Goal: Transaction & Acquisition: Book appointment/travel/reservation

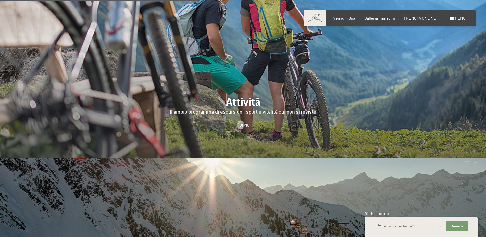
scroll to position [1173, 0]
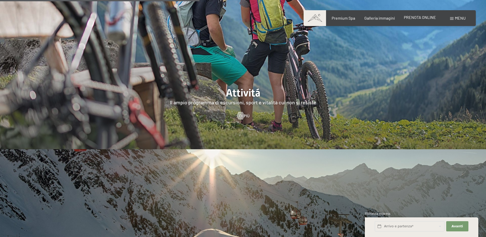
click at [410, 18] on span "PRENOTA ONLINE" at bounding box center [420, 17] width 32 height 5
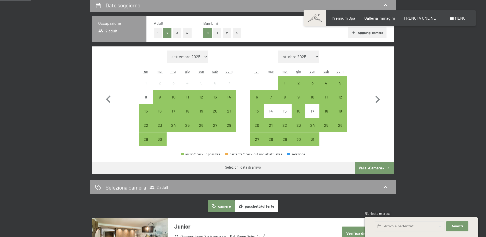
scroll to position [51, 0]
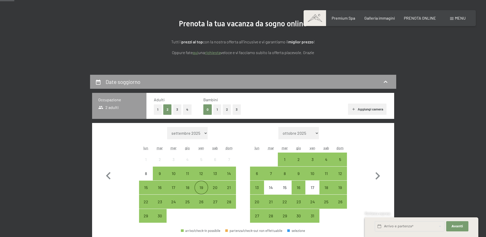
click at [198, 189] on div "19" at bounding box center [201, 191] width 13 height 13
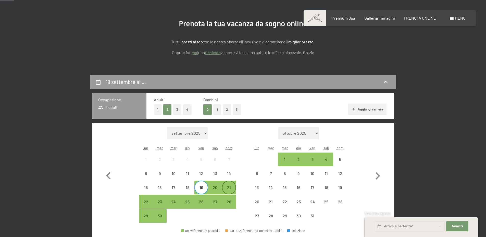
click at [232, 192] on div "21" at bounding box center [228, 191] width 13 height 13
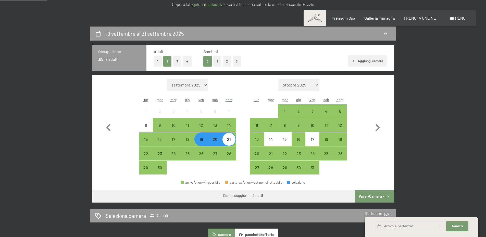
scroll to position [178, 0]
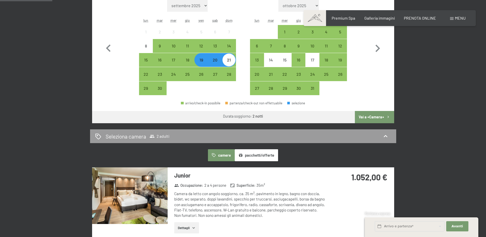
click at [376, 118] on button "Vai a «Camera»" at bounding box center [374, 117] width 39 height 12
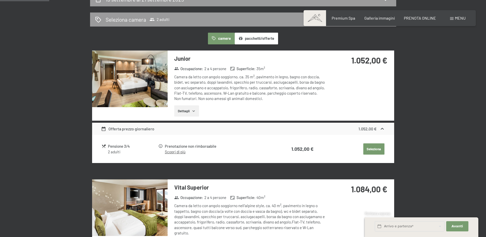
scroll to position [126, 0]
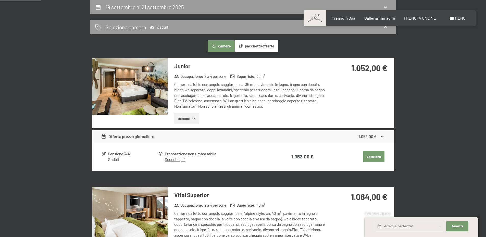
click at [161, 153] on icon at bounding box center [160, 153] width 5 height 5
click at [173, 159] on link "Scopri di più" at bounding box center [175, 159] width 21 height 5
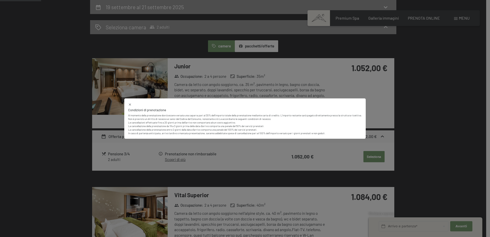
click at [44, 125] on div "Condizioni di prenotazione Al momento della prenotazione dovrà essere versata u…" at bounding box center [245, 118] width 490 height 237
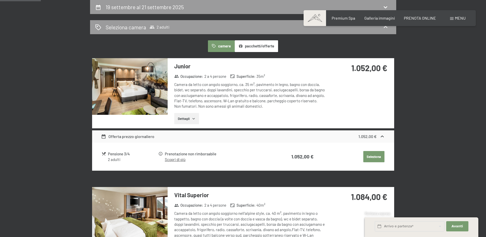
click at [259, 95] on div "Camera da letto con angolo soggiorno, ca. 35 m², pavimento in legno, bagno con …" at bounding box center [250, 95] width 152 height 27
click at [183, 120] on button "Dettagli" at bounding box center [186, 118] width 25 height 11
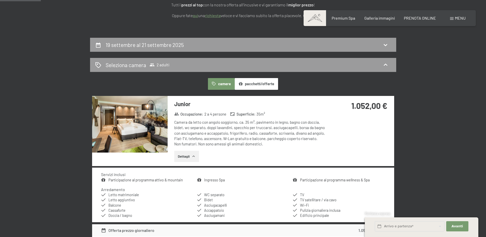
scroll to position [49, 0]
